Goal: Connect with others: Establish contact or relationships with other users

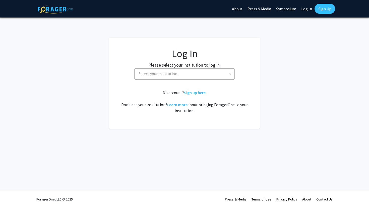
select select
click at [222, 76] on span "Select your institution" at bounding box center [185, 74] width 98 height 10
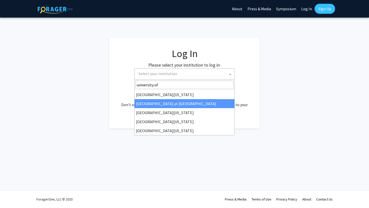
type input "university of"
select select "18"
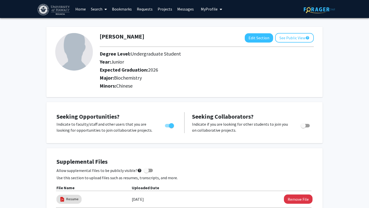
click at [146, 9] on link "Requests" at bounding box center [144, 9] width 21 height 18
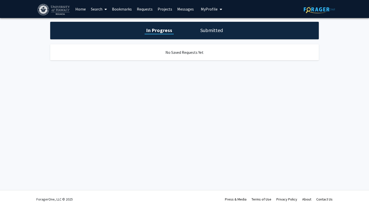
click at [81, 10] on link "Home" at bounding box center [81, 9] width 16 height 18
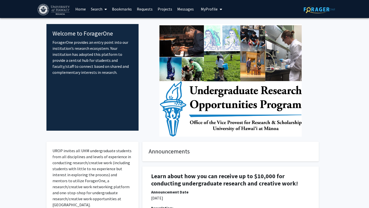
click at [121, 8] on link "Bookmarks" at bounding box center [121, 9] width 25 height 18
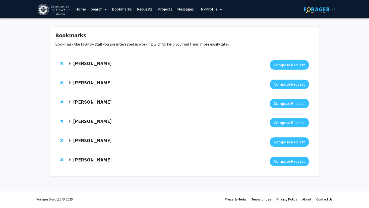
click at [68, 64] on span "Expand Sandra Chang Bookmark" at bounding box center [70, 64] width 4 height 4
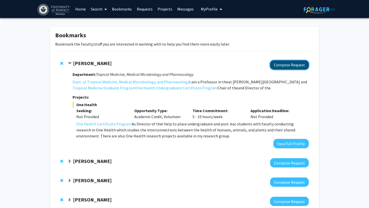
click at [294, 63] on button "Compose Request" at bounding box center [289, 64] width 39 height 9
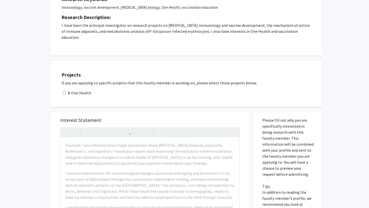
scroll to position [76, 0]
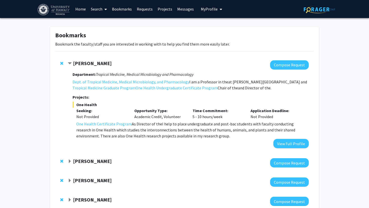
click at [82, 10] on link "Home" at bounding box center [81, 9] width 16 height 18
